Goal: Find specific page/section: Find specific page/section

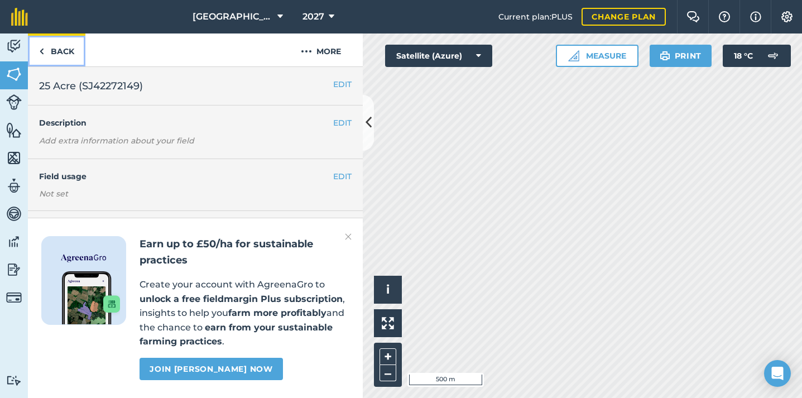
click at [64, 48] on link "Back" at bounding box center [56, 49] width 57 height 33
click at [39, 50] on img at bounding box center [41, 51] width 5 height 13
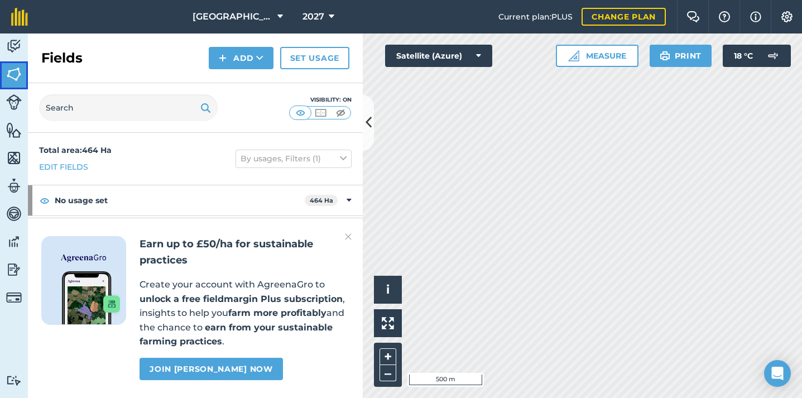
click at [9, 80] on img at bounding box center [14, 74] width 16 height 17
click at [119, 117] on input "text" at bounding box center [128, 107] width 179 height 27
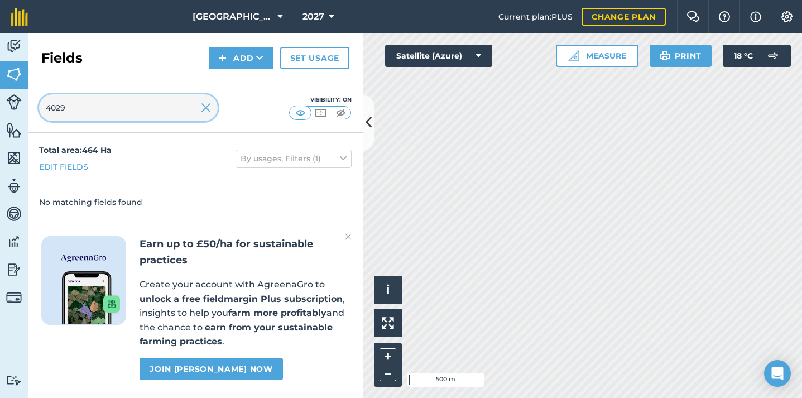
click at [192, 107] on input "4029" at bounding box center [128, 107] width 179 height 27
click at [350, 234] on img at bounding box center [348, 236] width 7 height 13
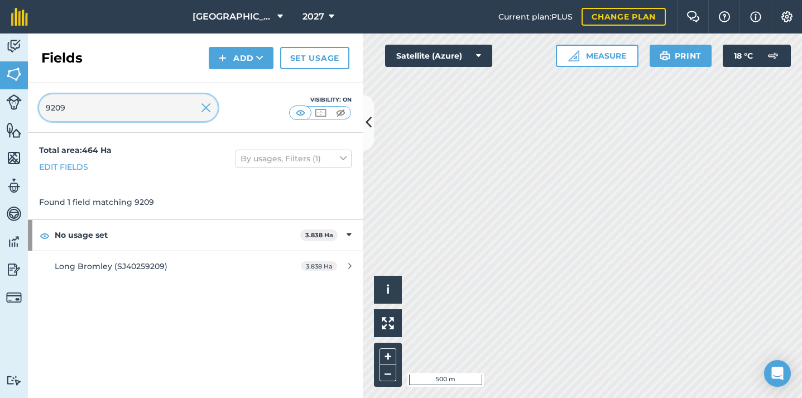
click at [129, 99] on input "9209" at bounding box center [128, 107] width 179 height 27
click at [129, 104] on input "0988" at bounding box center [128, 107] width 179 height 27
paste input "464"
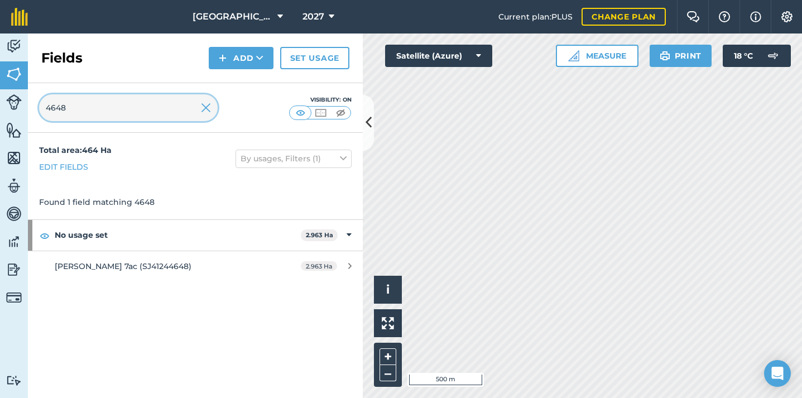
click at [132, 98] on input "4648" at bounding box center [128, 107] width 179 height 27
paste input "5339"
click at [143, 107] on input "5339" at bounding box center [128, 107] width 179 height 27
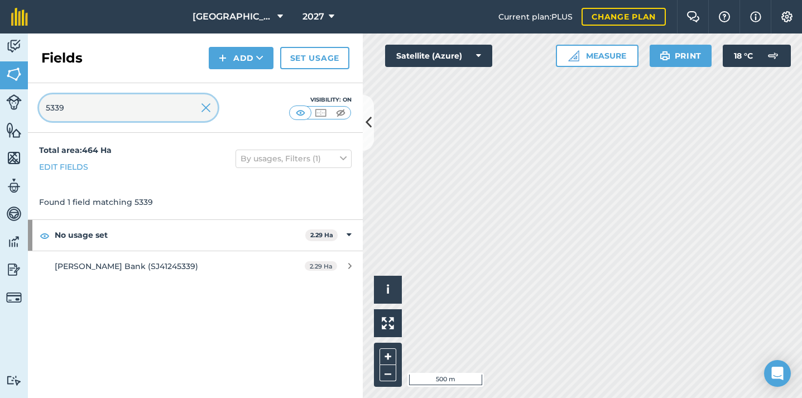
click at [143, 107] on input "5339" at bounding box center [128, 107] width 179 height 27
click at [152, 110] on input "0221" at bounding box center [128, 107] width 179 height 27
click at [161, 108] on input "4696" at bounding box center [128, 107] width 179 height 27
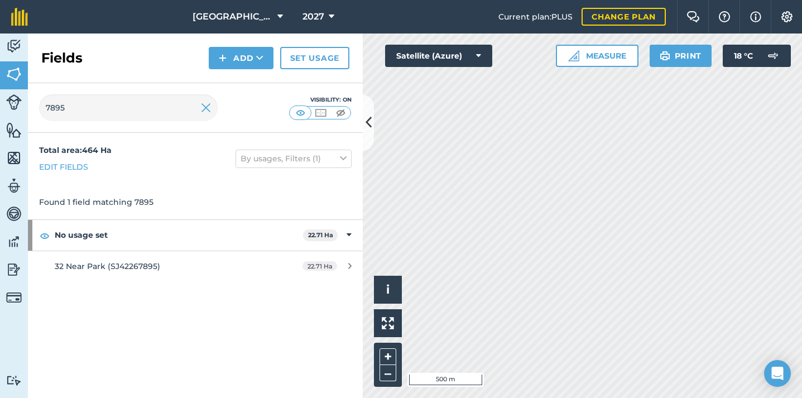
click at [134, 92] on div "7895 Visibility: On" at bounding box center [195, 108] width 335 height 50
click at [132, 97] on input "7895" at bounding box center [128, 107] width 179 height 27
click at [84, 92] on div "8255 Visibility: On" at bounding box center [195, 108] width 335 height 50
click at [82, 112] on input "8255" at bounding box center [128, 107] width 179 height 27
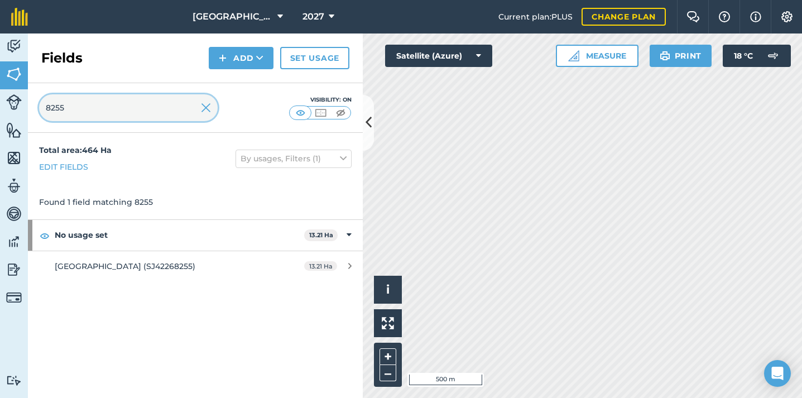
click at [82, 112] on input "8255" at bounding box center [128, 107] width 179 height 27
click at [123, 97] on input "2149" at bounding box center [128, 107] width 179 height 27
click at [137, 110] on input "3220" at bounding box center [128, 107] width 179 height 27
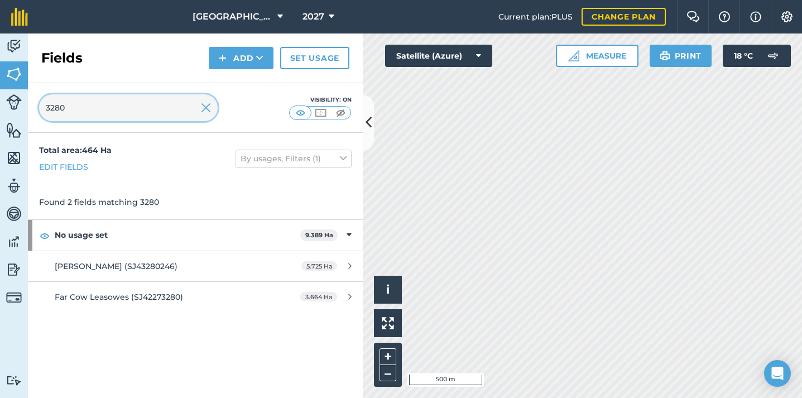
click at [163, 114] on input "3280" at bounding box center [128, 107] width 179 height 27
click at [63, 108] on input "4638" at bounding box center [128, 107] width 179 height 27
click at [122, 108] on input "4976" at bounding box center [128, 107] width 179 height 27
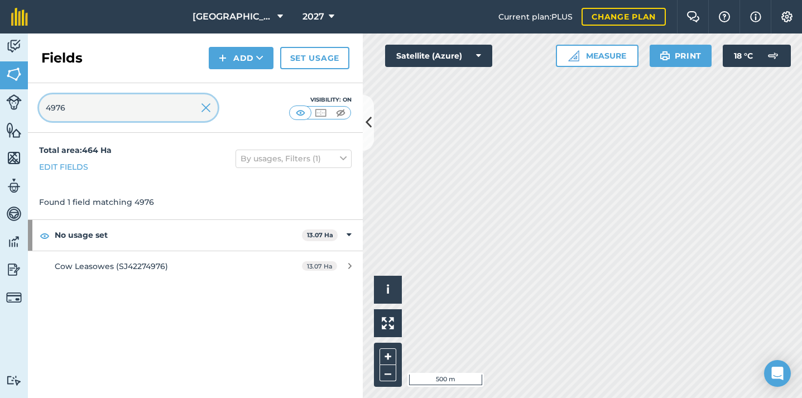
click at [122, 108] on input "4976" at bounding box center [128, 107] width 179 height 27
click at [115, 106] on input "5935" at bounding box center [128, 107] width 179 height 27
type input "6117"
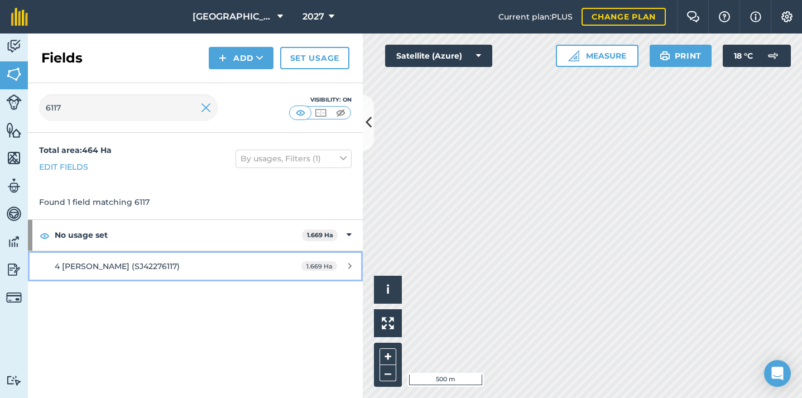
click at [90, 271] on div "4 [PERSON_NAME] (SJ42276117)" at bounding box center [160, 266] width 210 height 12
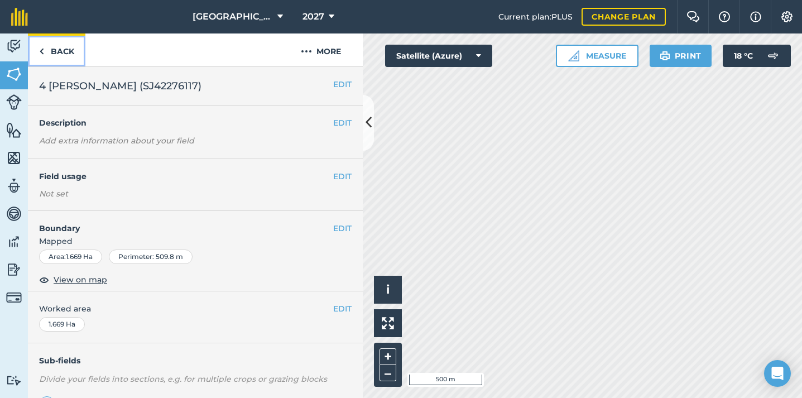
click at [52, 45] on link "Back" at bounding box center [56, 49] width 57 height 33
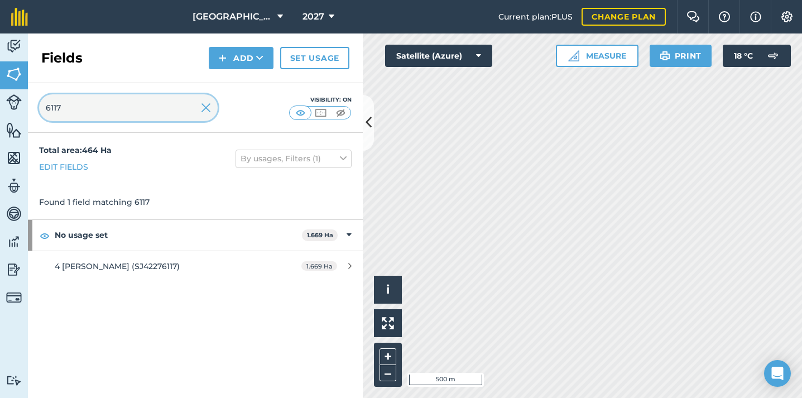
click at [157, 109] on input "6117" at bounding box center [128, 107] width 179 height 27
type input "6786"
click at [208, 104] on img at bounding box center [206, 107] width 10 height 13
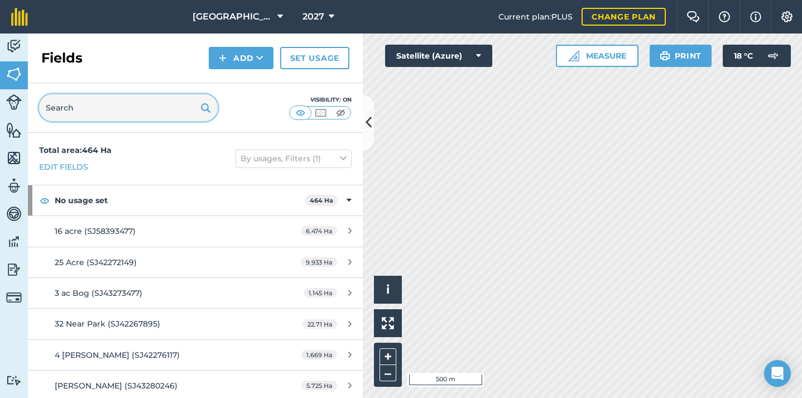
click at [138, 112] on input "text" at bounding box center [128, 107] width 179 height 27
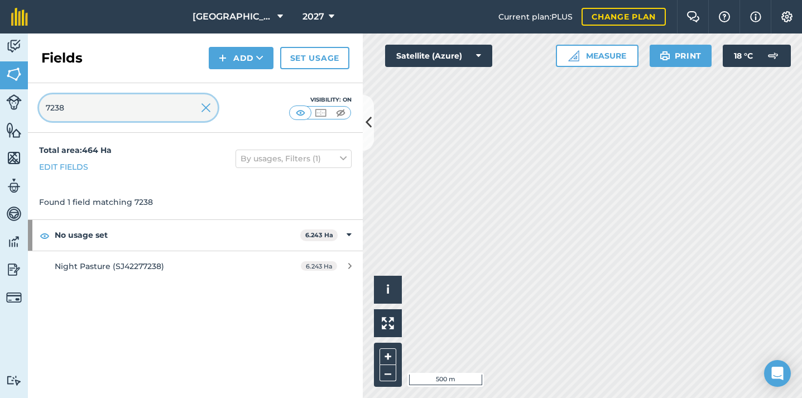
click at [98, 117] on input "7238" at bounding box center [128, 107] width 179 height 27
click at [121, 112] on input "7661" at bounding box center [128, 107] width 179 height 27
click at [131, 111] on input "9942" at bounding box center [128, 107] width 179 height 27
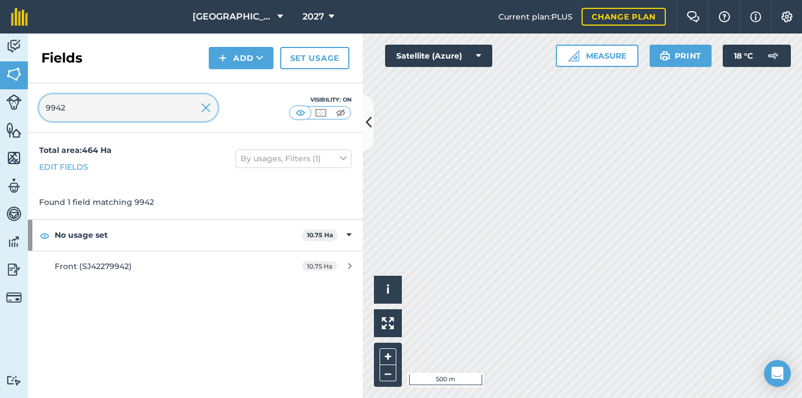
click at [131, 111] on input "9942" at bounding box center [128, 107] width 179 height 27
click at [122, 105] on input "6208" at bounding box center [128, 107] width 179 height 27
click at [122, 106] on input "6208" at bounding box center [128, 107] width 179 height 27
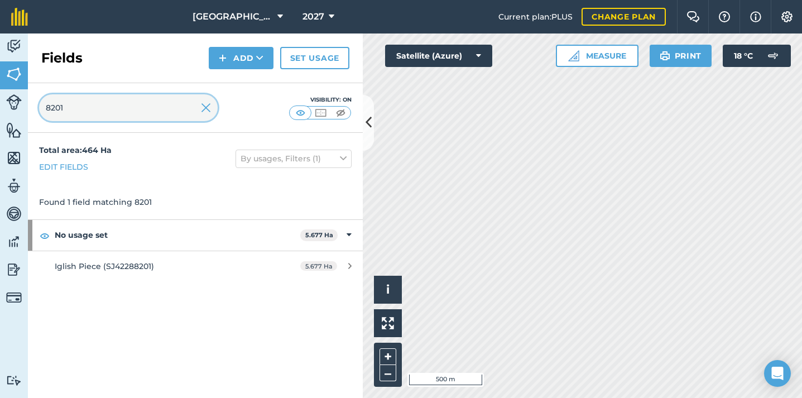
click at [177, 118] on input "8201" at bounding box center [128, 107] width 179 height 27
click at [132, 123] on div "9975 Visibility: On" at bounding box center [195, 108] width 335 height 50
click at [114, 114] on input "9975" at bounding box center [128, 107] width 179 height 27
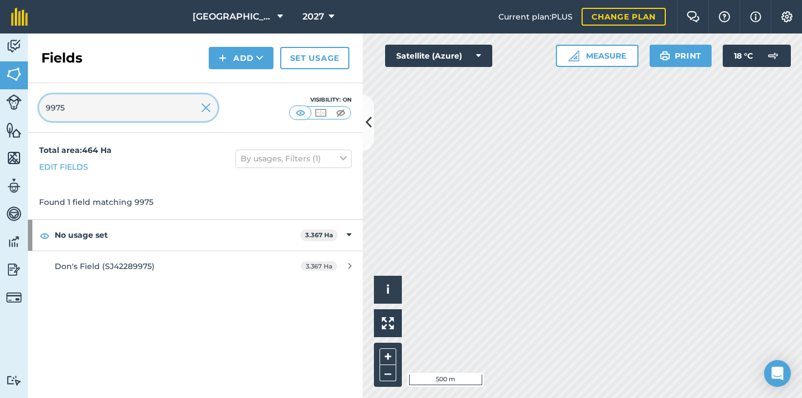
click at [114, 114] on input "9975" at bounding box center [128, 107] width 179 height 27
click at [104, 115] on input "1872" at bounding box center [128, 107] width 179 height 27
type input "4895"
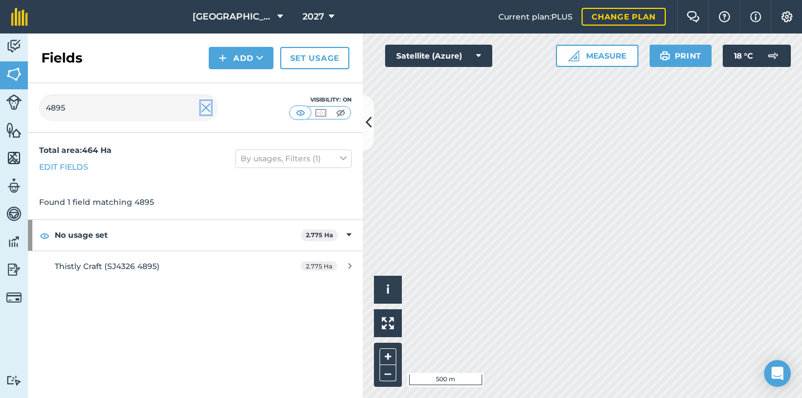
click at [201, 108] on img at bounding box center [206, 107] width 10 height 13
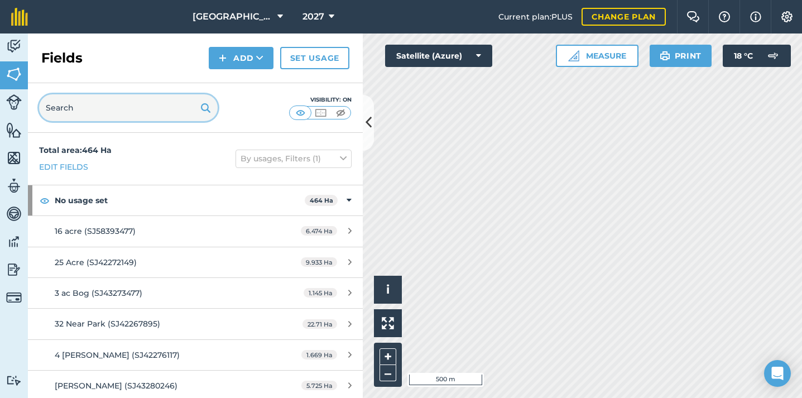
click at [184, 106] on input "text" at bounding box center [128, 107] width 179 height 27
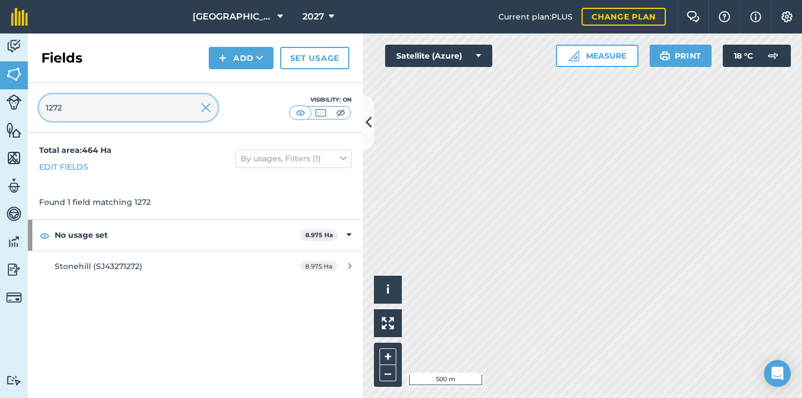
click at [118, 100] on input "1272" at bounding box center [128, 107] width 179 height 27
click at [128, 123] on div "1510 Visibility: On" at bounding box center [195, 108] width 335 height 50
click at [115, 116] on input "1510" at bounding box center [128, 107] width 179 height 27
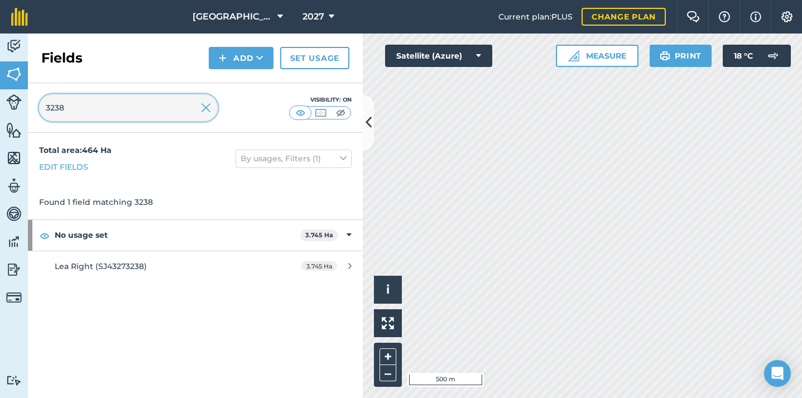
click at [114, 111] on input "3238" at bounding box center [128, 107] width 179 height 27
click at [111, 108] on input "3477" at bounding box center [128, 107] width 179 height 27
click at [141, 110] on input "3821" at bounding box center [128, 107] width 179 height 27
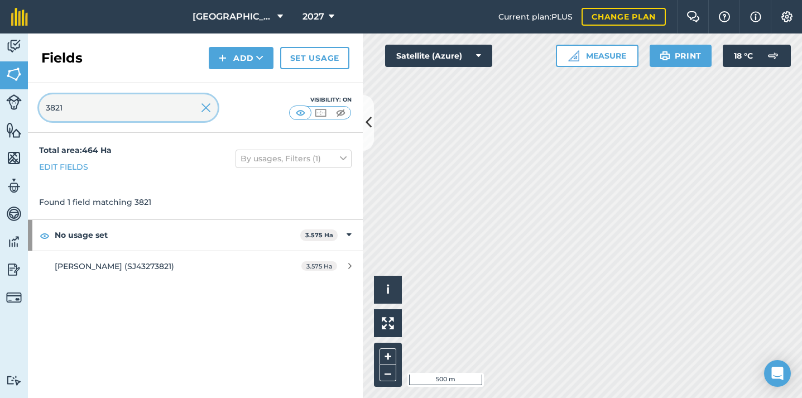
click at [141, 110] on input "3821" at bounding box center [128, 107] width 179 height 27
type input "5306"
click at [206, 105] on img at bounding box center [206, 107] width 10 height 13
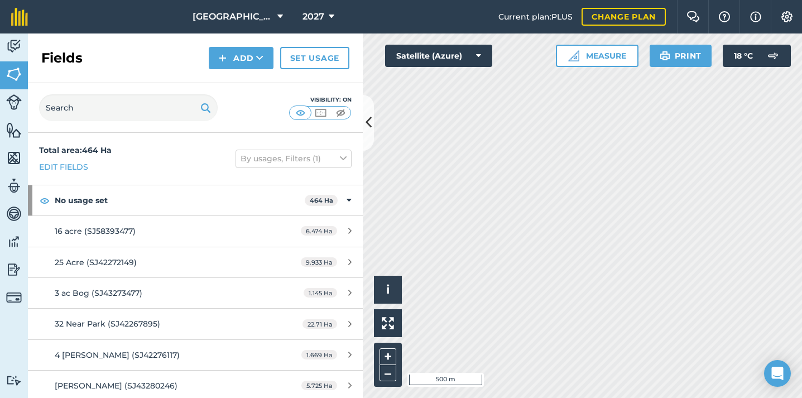
click at [170, 122] on div "Visibility: On" at bounding box center [195, 108] width 335 height 50
click at [165, 104] on input "text" at bounding box center [128, 107] width 179 height 27
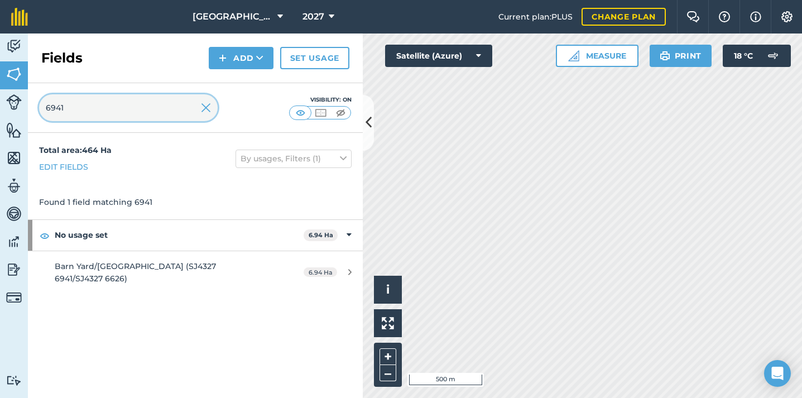
type input "6941"
click at [207, 111] on img at bounding box center [206, 107] width 10 height 13
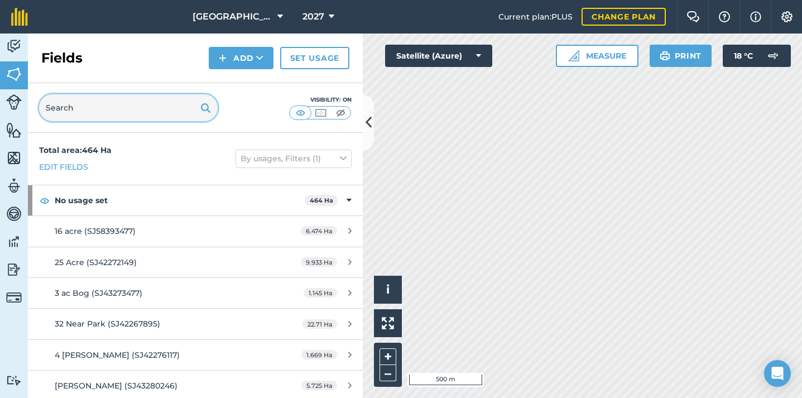
click at [109, 117] on input "text" at bounding box center [128, 107] width 179 height 27
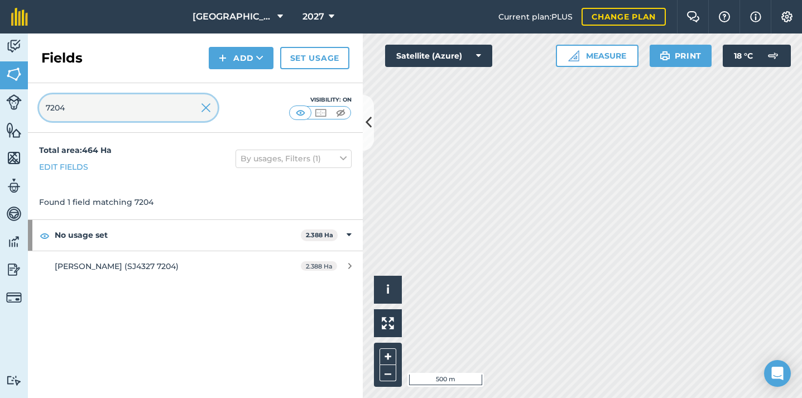
type input "7204"
click at [208, 112] on img at bounding box center [206, 107] width 10 height 13
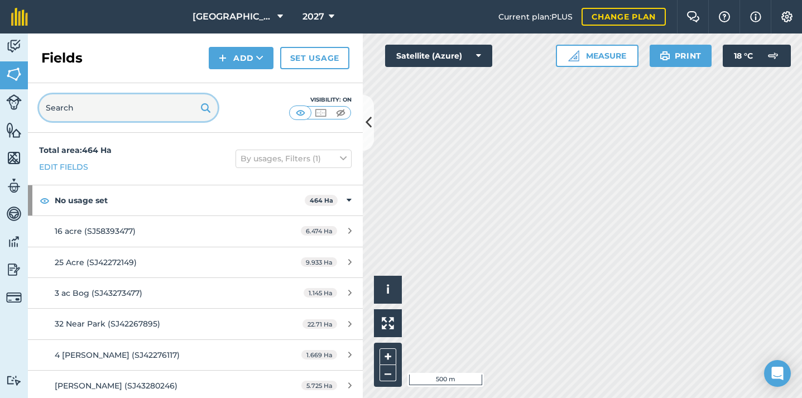
click at [174, 112] on input "text" at bounding box center [128, 107] width 179 height 27
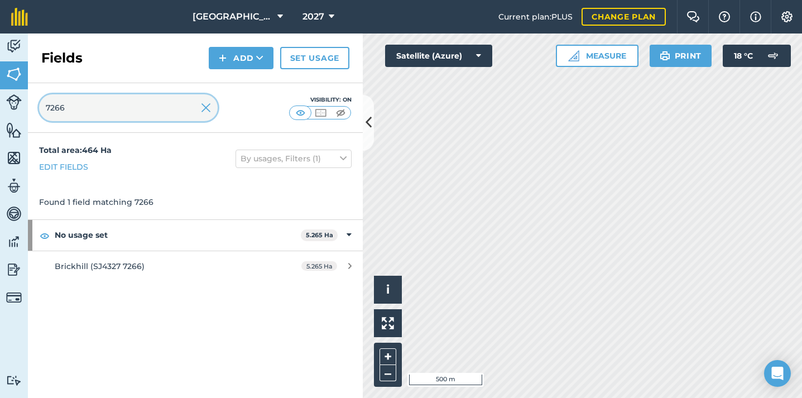
click at [189, 103] on input "7266" at bounding box center [128, 107] width 179 height 27
type input "7290"
click at [201, 111] on img at bounding box center [206, 107] width 10 height 13
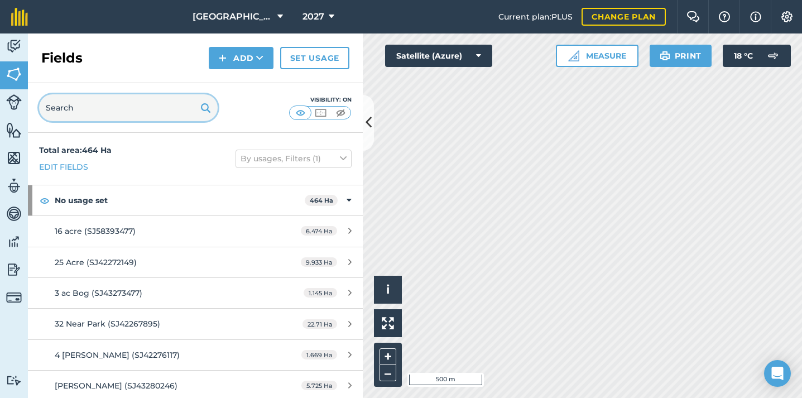
click at [179, 118] on input "text" at bounding box center [128, 107] width 179 height 27
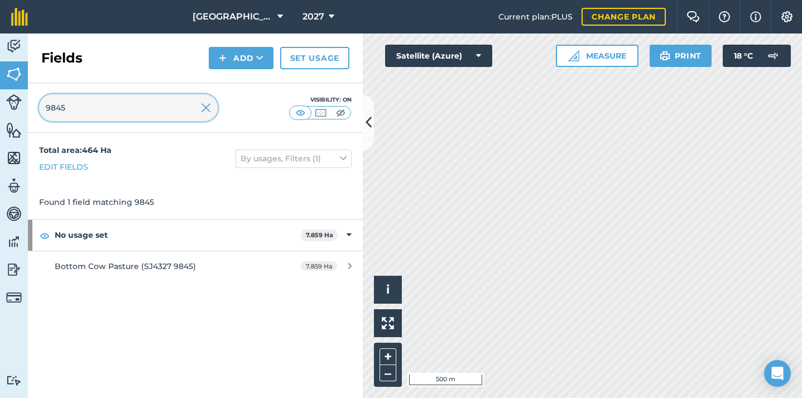
type input "9845"
click at [204, 110] on img at bounding box center [206, 107] width 10 height 13
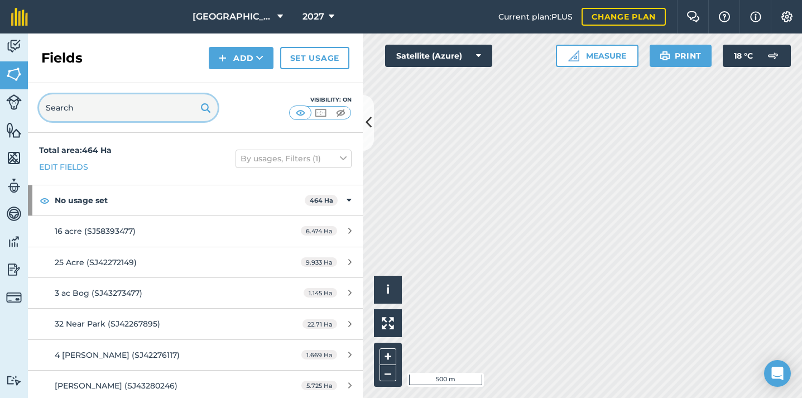
click at [185, 112] on input "text" at bounding box center [128, 107] width 179 height 27
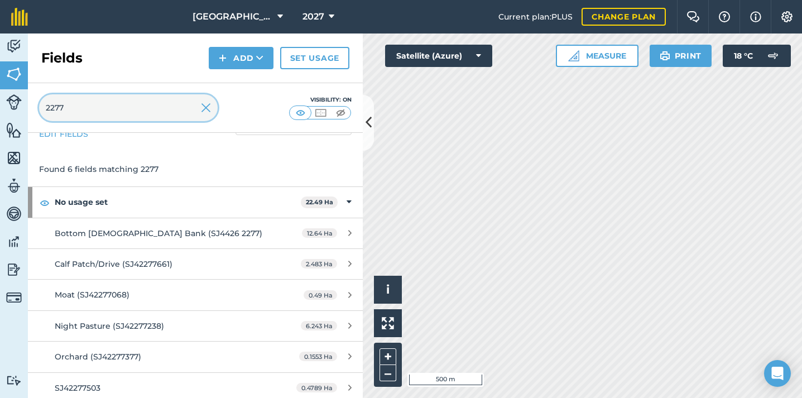
scroll to position [38, 0]
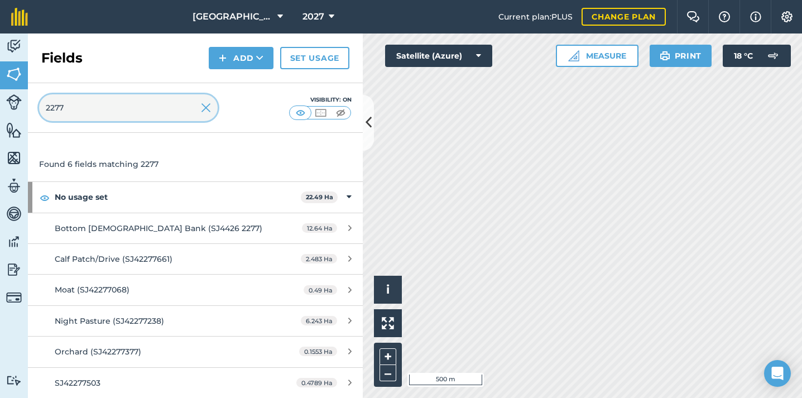
click at [193, 105] on input "2277" at bounding box center [128, 107] width 179 height 27
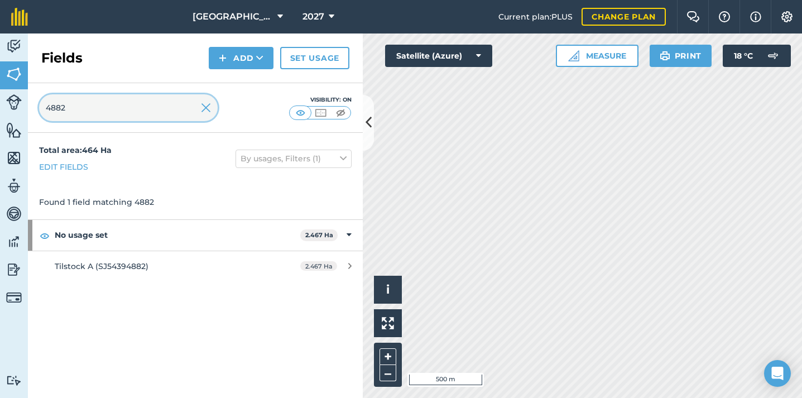
click at [98, 102] on input "4882" at bounding box center [128, 107] width 179 height 27
type input "5294"
click at [214, 110] on input "5294" at bounding box center [128, 107] width 179 height 27
click at [206, 111] on img at bounding box center [206, 107] width 10 height 13
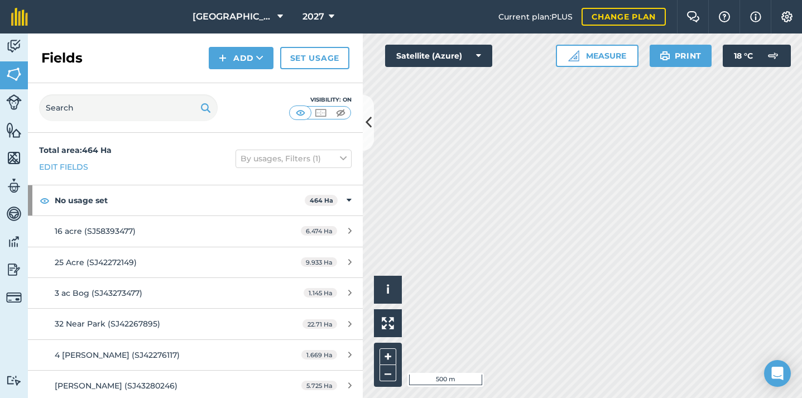
click at [185, 124] on div "Visibility: On" at bounding box center [195, 108] width 335 height 50
click at [164, 108] on input "text" at bounding box center [128, 107] width 179 height 27
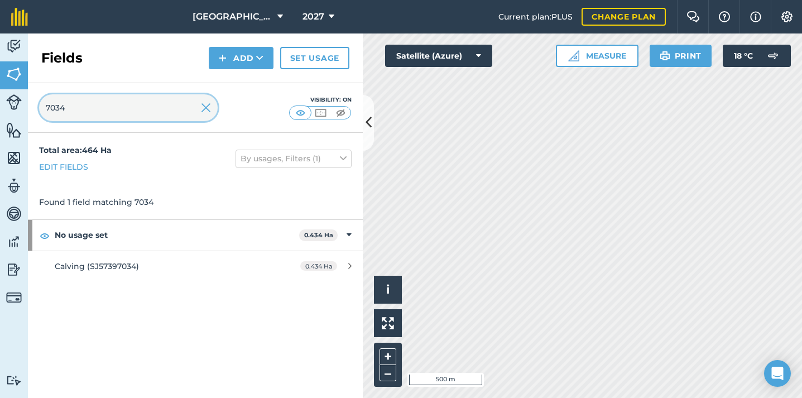
type input "7034"
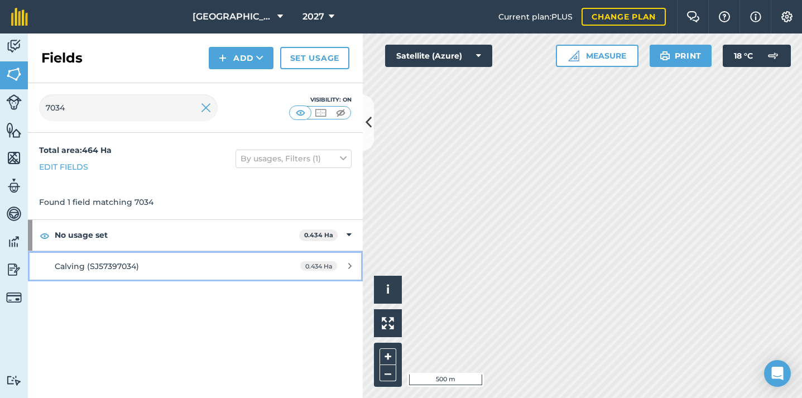
click at [145, 273] on link "Calving (SJ57397034) 0.434 Ha" at bounding box center [195, 266] width 335 height 30
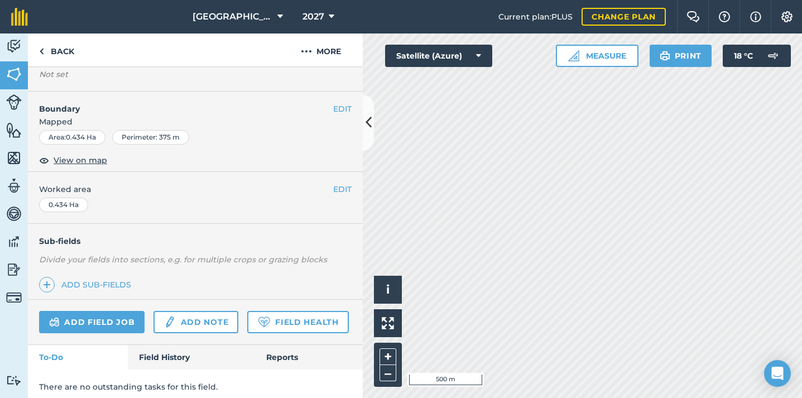
scroll to position [126, 0]
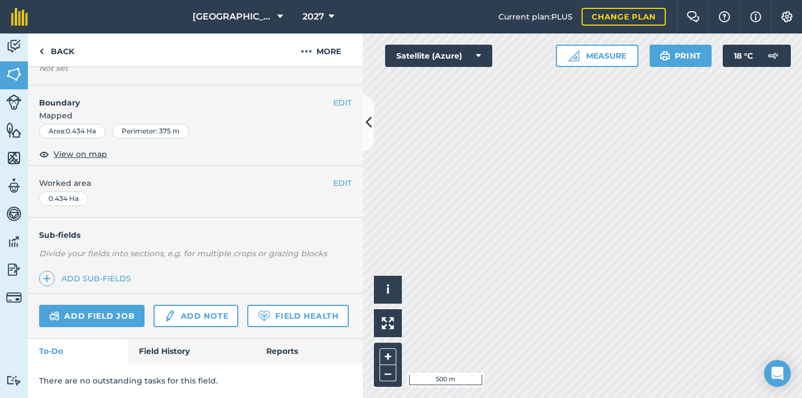
click at [249, 353] on div "Activity Fields Livestock Features Maps Team Vehicles Data Reporting Billing Tu…" at bounding box center [401, 215] width 802 height 364
click at [55, 51] on link "Back" at bounding box center [56, 49] width 57 height 33
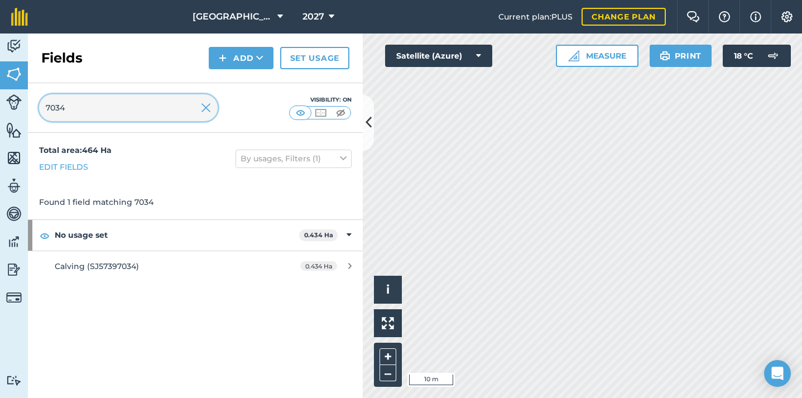
click at [131, 104] on input "7034" at bounding box center [128, 107] width 179 height 27
click at [135, 101] on input "4882" at bounding box center [128, 107] width 179 height 27
click at [135, 100] on input "4882" at bounding box center [128, 107] width 179 height 27
type input "5294"
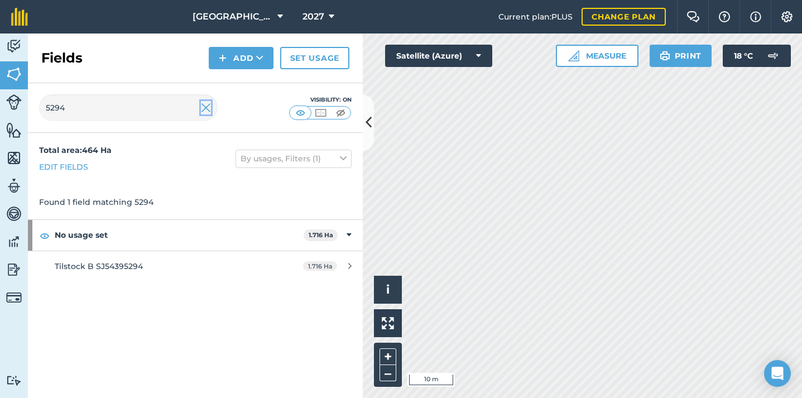
click at [210, 107] on img at bounding box center [206, 107] width 10 height 13
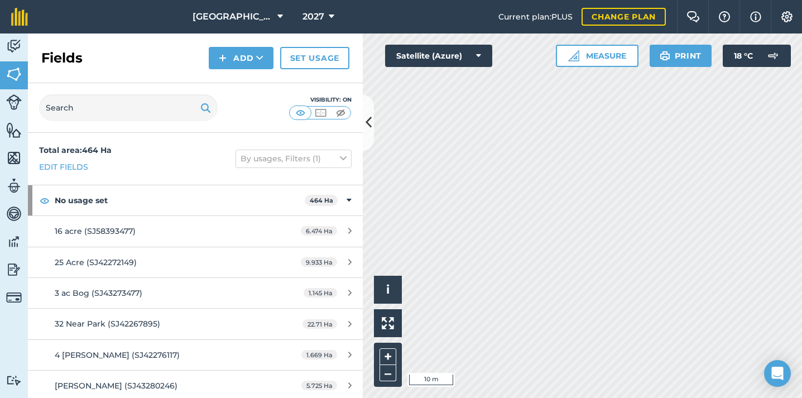
click at [169, 93] on div "Visibility: On" at bounding box center [195, 108] width 335 height 50
click at [161, 103] on input "text" at bounding box center [128, 107] width 179 height 27
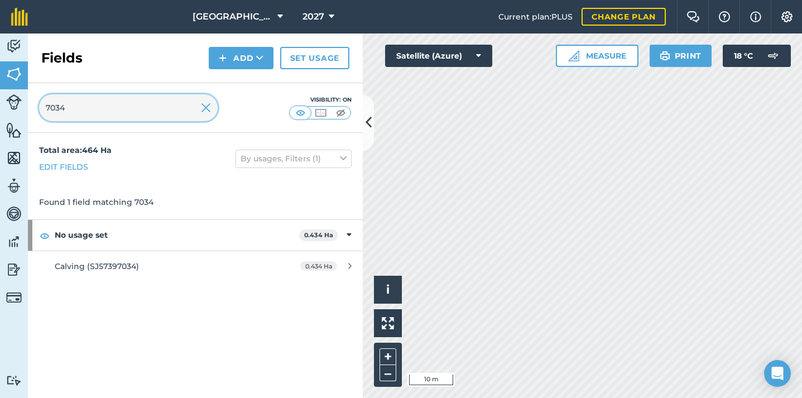
click at [150, 111] on input "7034" at bounding box center [128, 107] width 179 height 27
type input "7895"
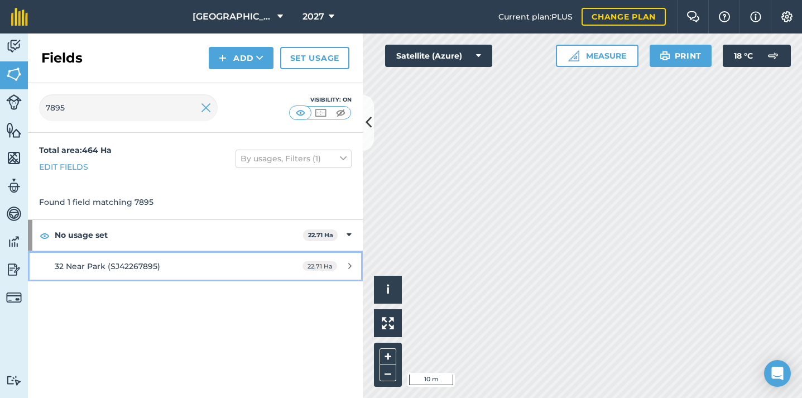
click at [163, 266] on div "32 Near Park (SJ42267895)" at bounding box center [160, 266] width 210 height 12
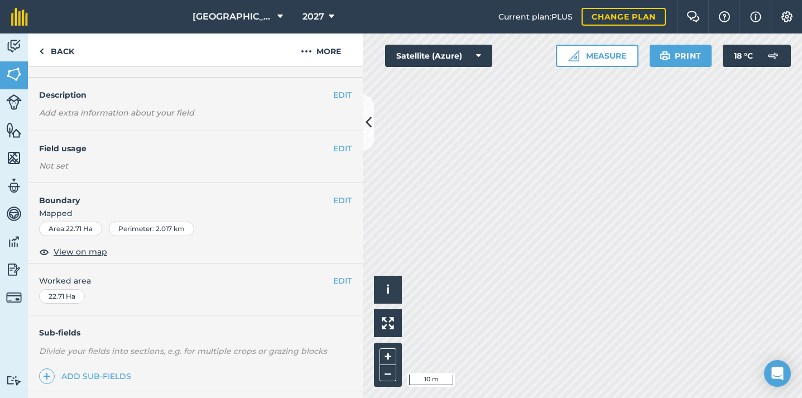
scroll to position [29, 0]
click at [45, 46] on link "Back" at bounding box center [56, 49] width 57 height 33
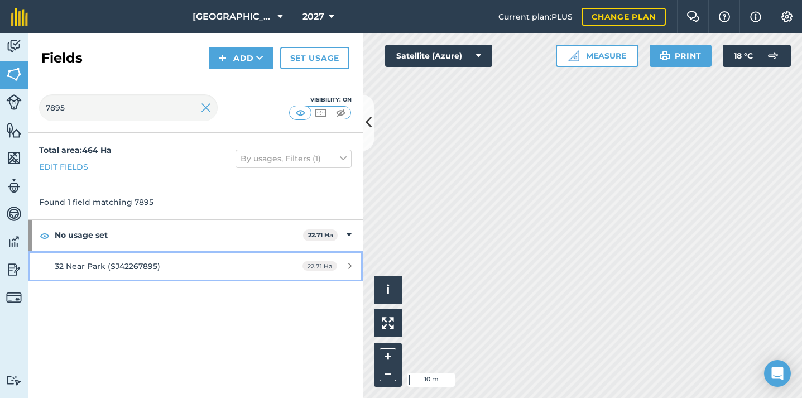
click at [129, 263] on span "32 Near Park (SJ42267895)" at bounding box center [107, 266] width 105 height 10
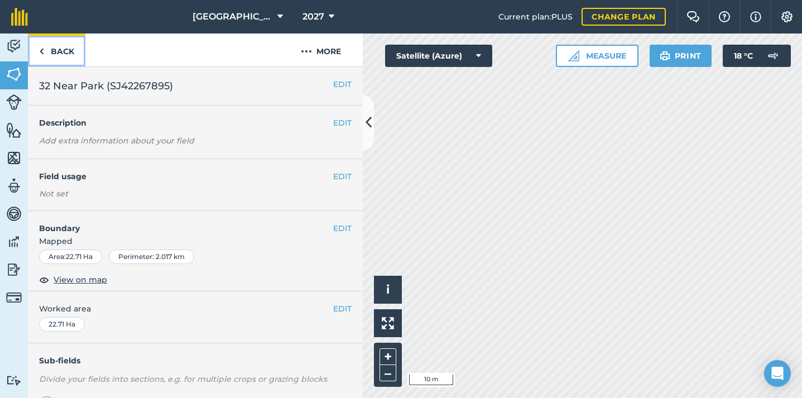
click at [61, 54] on link "Back" at bounding box center [56, 49] width 57 height 33
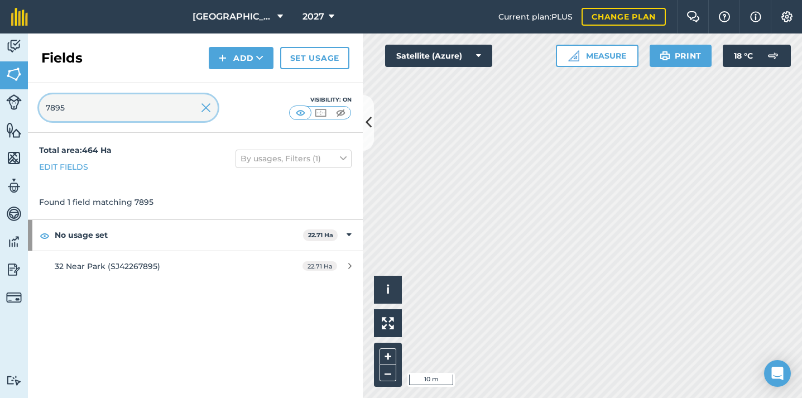
click at [135, 119] on input "7895" at bounding box center [128, 107] width 179 height 27
click at [134, 119] on input "7895" at bounding box center [128, 107] width 179 height 27
type input "4648"
click at [206, 104] on img at bounding box center [206, 107] width 10 height 13
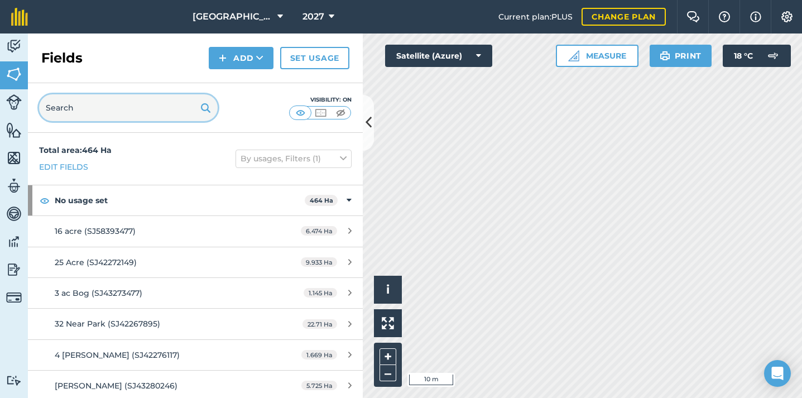
click at [172, 110] on input "text" at bounding box center [128, 107] width 179 height 27
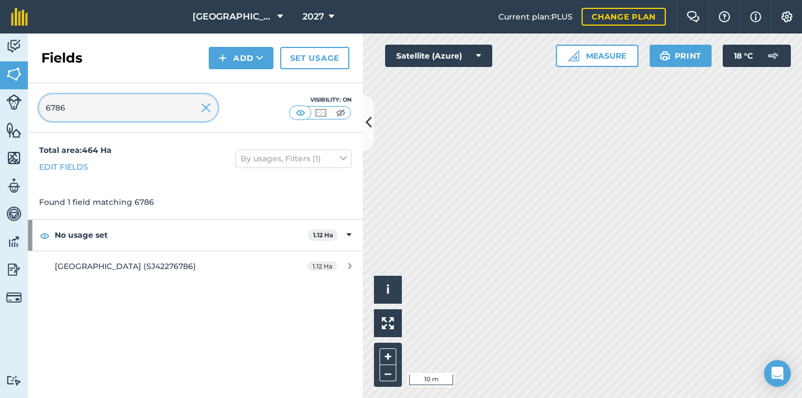
click at [142, 115] on input "6786" at bounding box center [128, 107] width 179 height 27
paste input "9209"
click at [70, 109] on input "9209" at bounding box center [128, 107] width 179 height 27
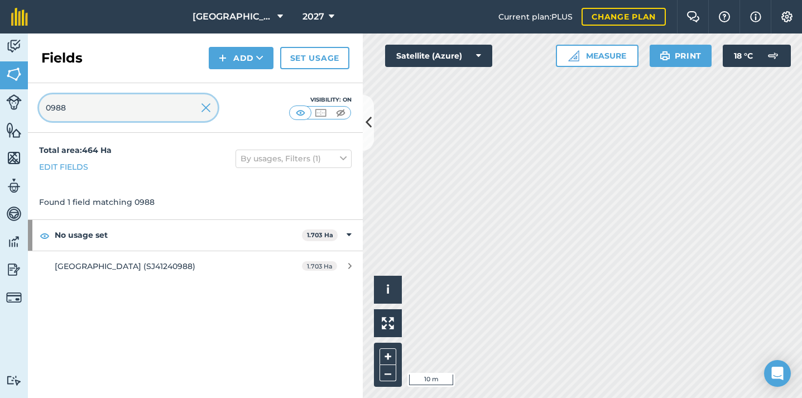
click at [141, 109] on input "0988" at bounding box center [128, 107] width 179 height 27
type input "5339"
click at [203, 107] on img at bounding box center [206, 107] width 10 height 13
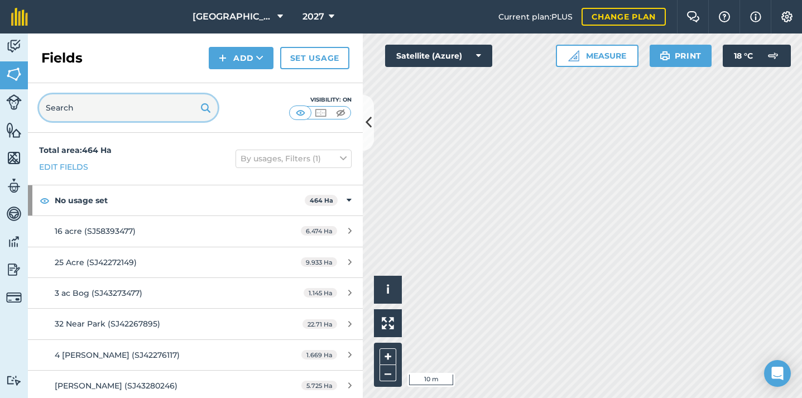
click at [137, 108] on input "text" at bounding box center [128, 107] width 179 height 27
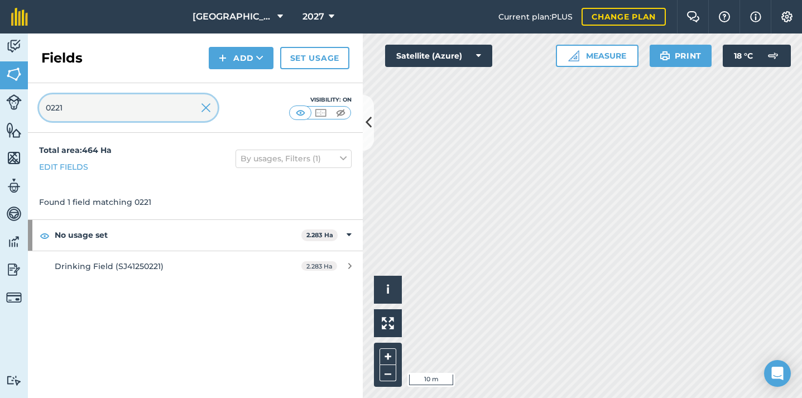
type input "0221"
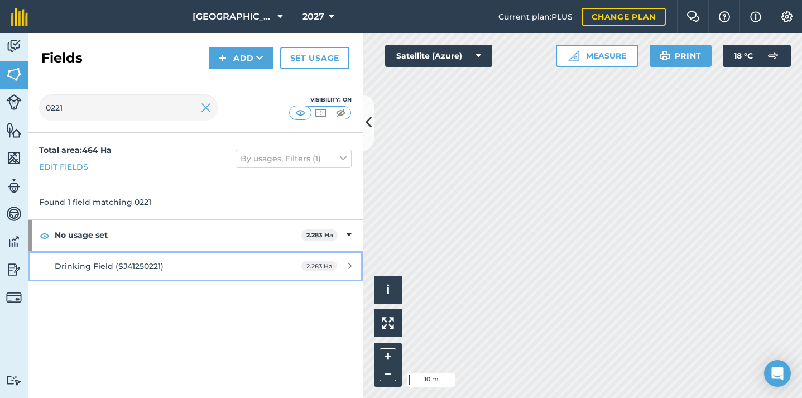
click at [77, 267] on span "Drinking Field (SJ41250221)" at bounding box center [109, 266] width 109 height 10
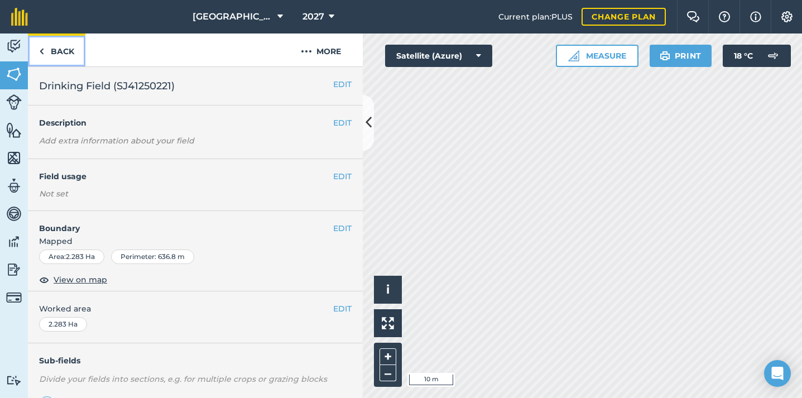
click at [56, 49] on link "Back" at bounding box center [56, 49] width 57 height 33
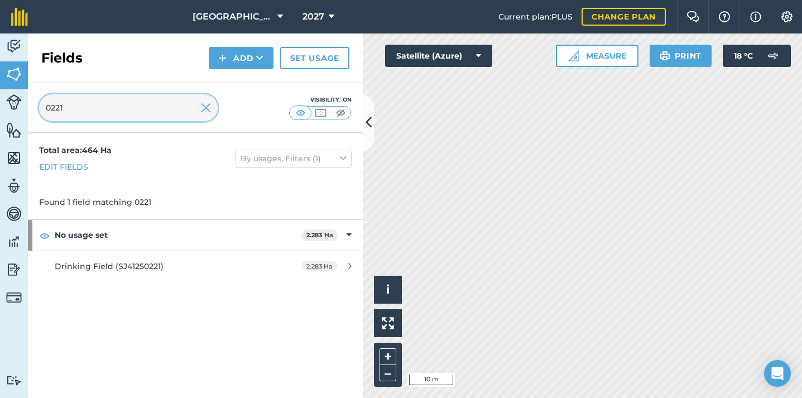
click at [122, 105] on input "0221" at bounding box center [128, 107] width 179 height 27
click at [107, 115] on input "4976" at bounding box center [128, 107] width 179 height 27
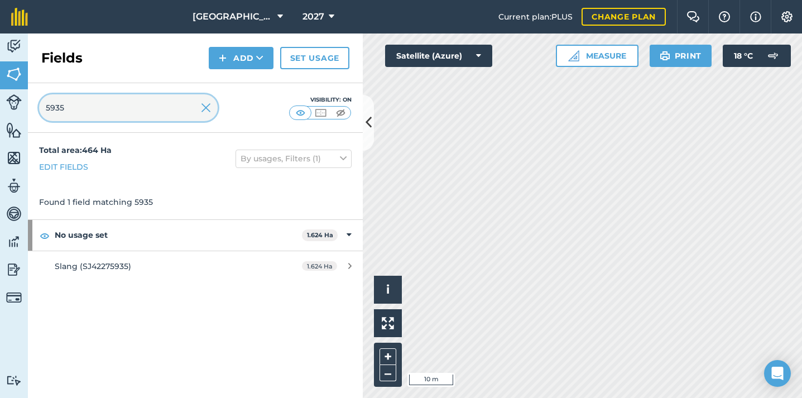
type input "5935"
